Goal: Check status: Check status

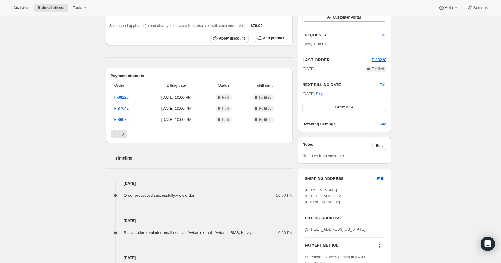
scroll to position [113, 0]
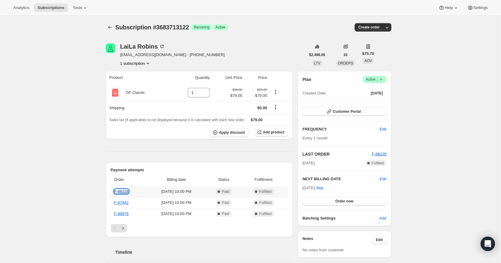
click at [123, 190] on link "F-88228" at bounding box center [121, 192] width 14 height 5
drag, startPoint x: 150, startPoint y: 55, endPoint x: 119, endPoint y: 55, distance: 30.9
click at [119, 55] on div "LaiLa Robins lailamiroku@gmail.com · +19176227795 1 subscription" at bounding box center [206, 55] width 200 height 23
click at [163, 54] on span "[EMAIL_ADDRESS][DOMAIN_NAME] · [PHONE_NUMBER]" at bounding box center [172, 55] width 105 height 6
drag, startPoint x: 165, startPoint y: 55, endPoint x: 121, endPoint y: 54, distance: 44.5
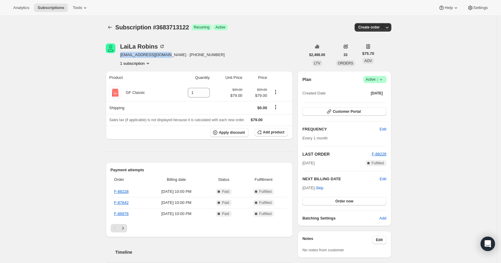
click at [121, 54] on div "LaiLa Robins lailamiroku@gmail.com · +19176227795 1 subscription" at bounding box center [206, 55] width 200 height 23
